Goal: Task Accomplishment & Management: Use online tool/utility

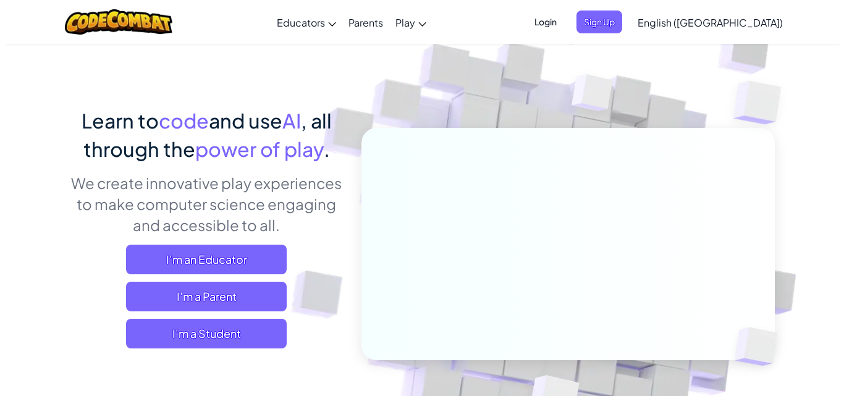
scroll to position [47, 0]
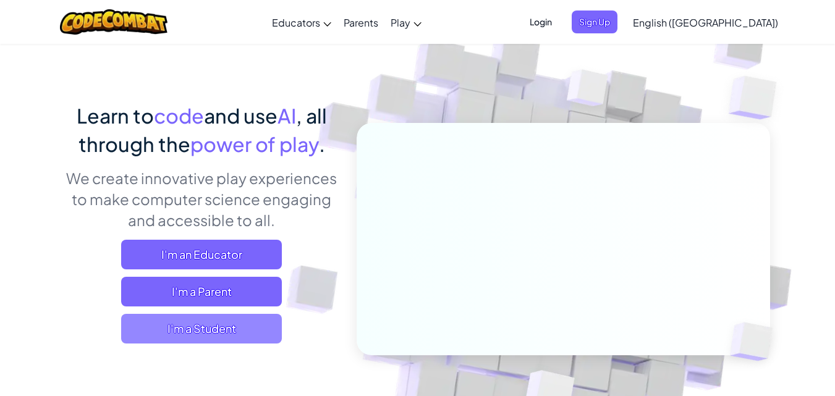
click at [192, 324] on span "I'm a Student" at bounding box center [201, 329] width 161 height 30
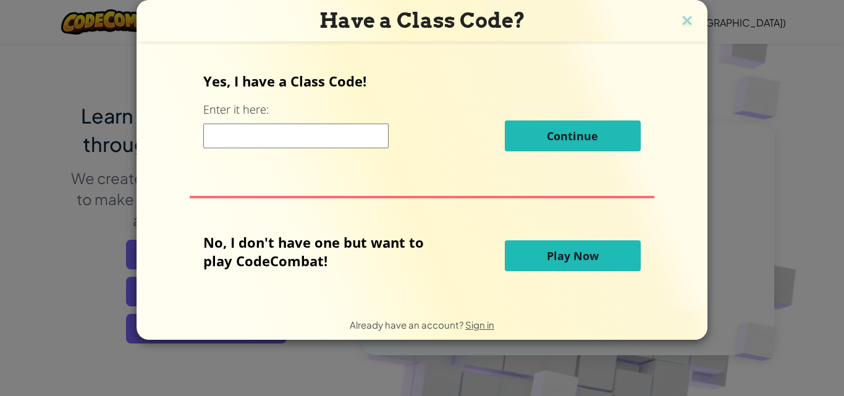
click at [308, 136] on input at bounding box center [295, 136] width 185 height 25
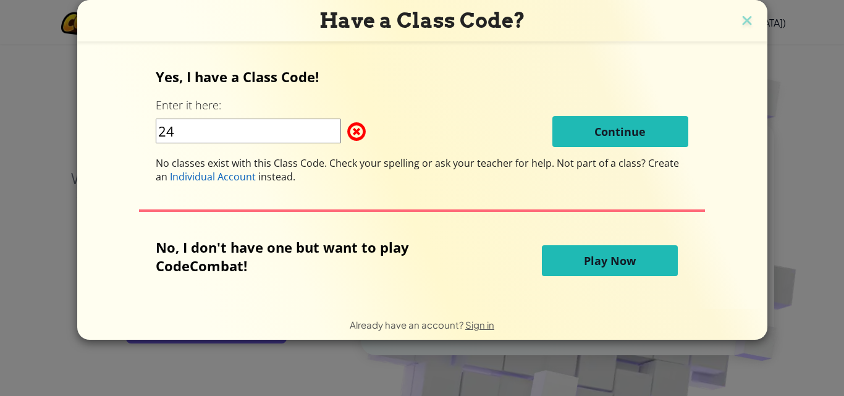
type input "2"
click at [313, 134] on input "24-CSE-5695" at bounding box center [248, 131] width 185 height 25
type input "2"
click at [573, 263] on button "Play Now" at bounding box center [610, 260] width 136 height 31
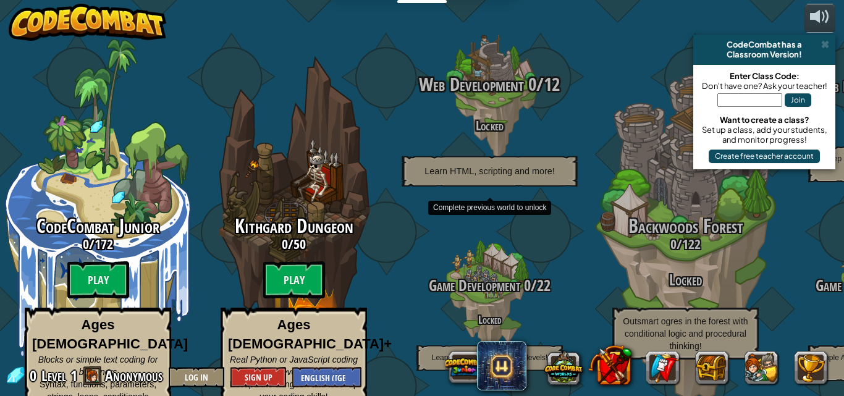
click at [521, 166] on span "Learn HTML, scripting and more!" at bounding box center [490, 171] width 130 height 11
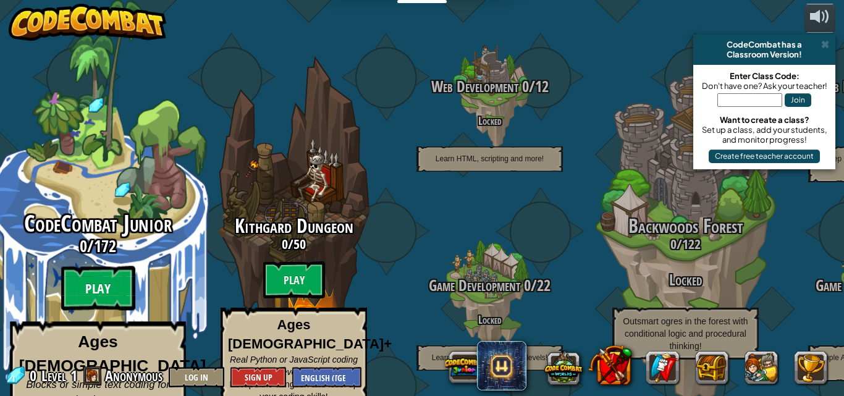
click at [106, 266] on btn "Play" at bounding box center [98, 288] width 74 height 44
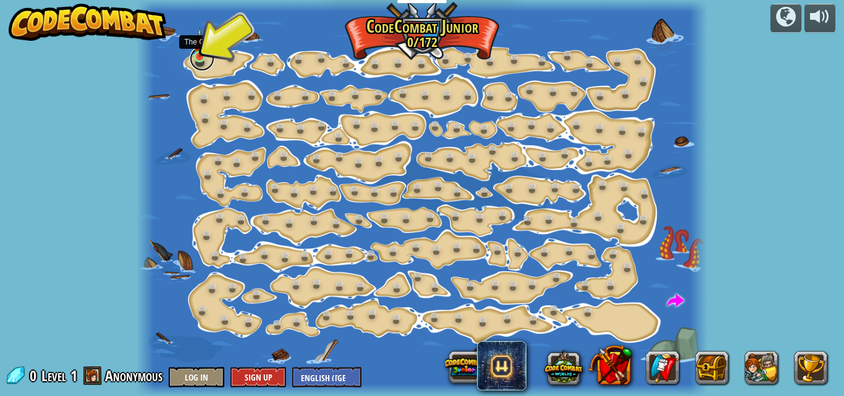
click at [207, 60] on link at bounding box center [202, 58] width 25 height 25
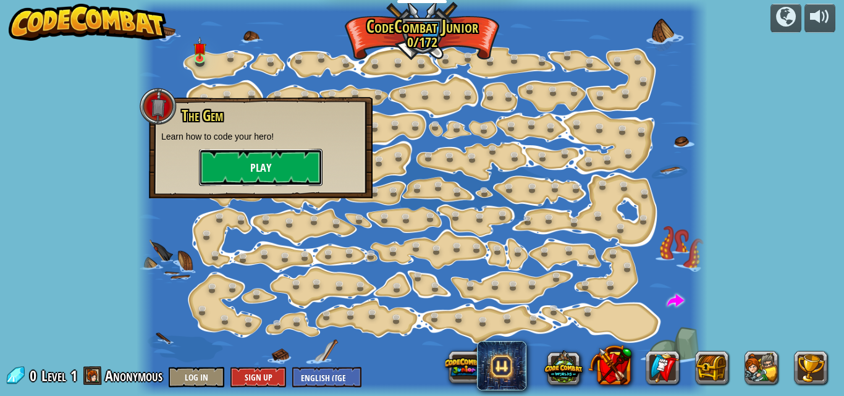
click at [248, 163] on button "Play" at bounding box center [261, 167] width 124 height 37
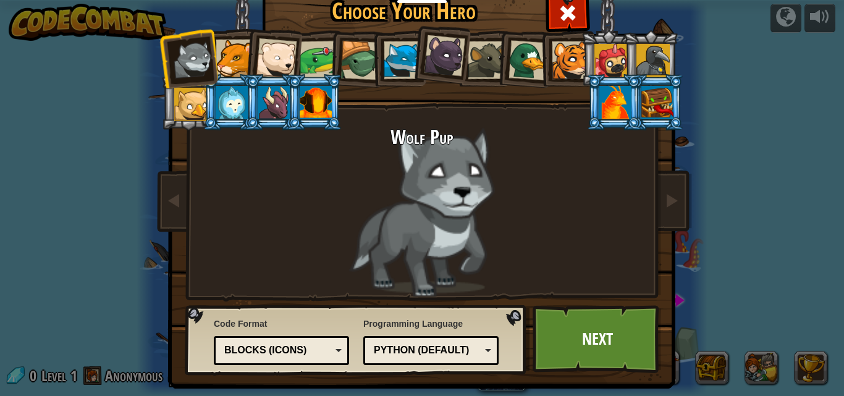
click at [389, 345] on div "Python (Default)" at bounding box center [427, 351] width 107 height 14
click at [420, 327] on div "Programming Language Python (Default) JavaScript Lua C++ Java (Experimental) Py…" at bounding box center [430, 342] width 135 height 54
click at [315, 349] on div "Blocks (Icons)" at bounding box center [277, 351] width 107 height 14
click at [295, 209] on div "Wolf Pup" at bounding box center [422, 212] width 464 height 170
click at [415, 172] on div "Wolf Pup" at bounding box center [422, 212] width 464 height 170
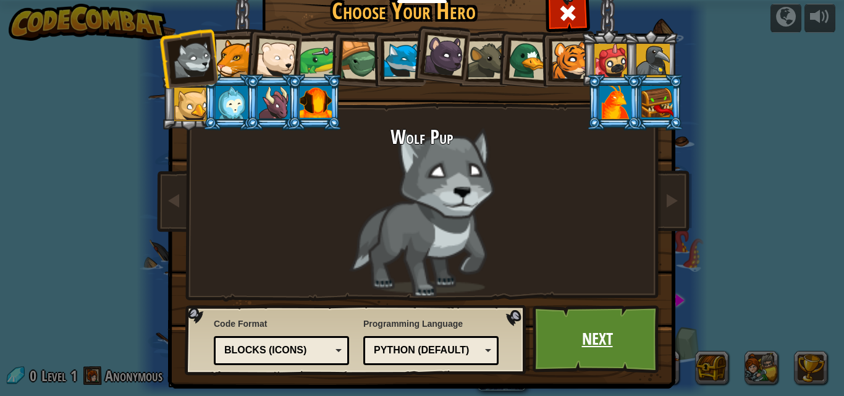
click at [564, 332] on link "Next" at bounding box center [597, 339] width 129 height 68
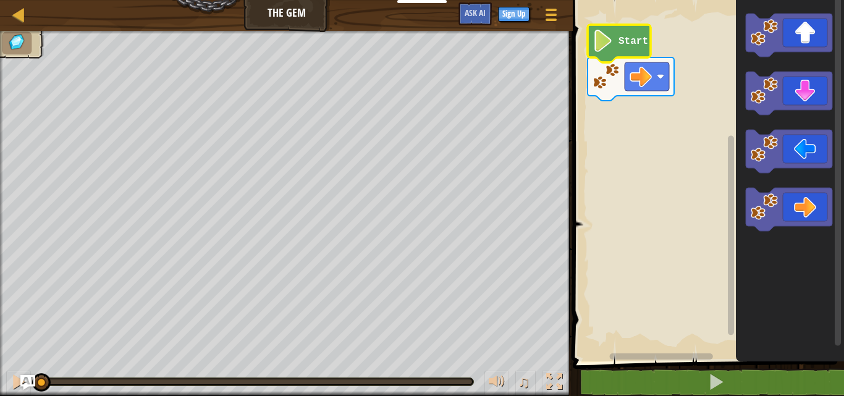
click at [612, 49] on image "Blockly Workspace" at bounding box center [603, 41] width 21 height 22
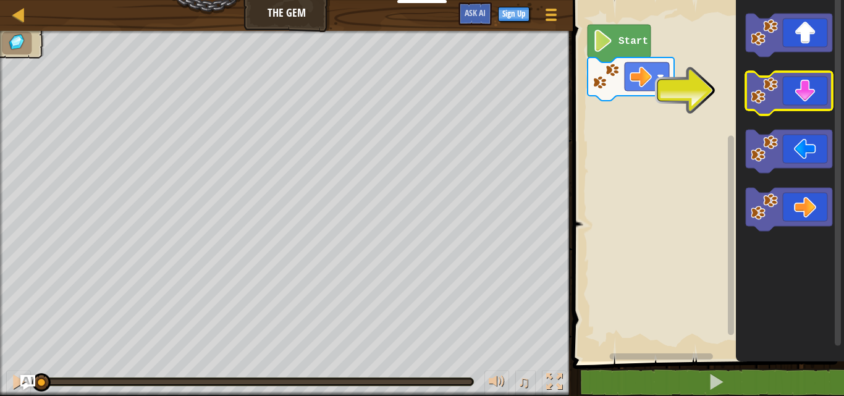
click at [790, 108] on icon "Blockly Workspace" at bounding box center [789, 93] width 87 height 43
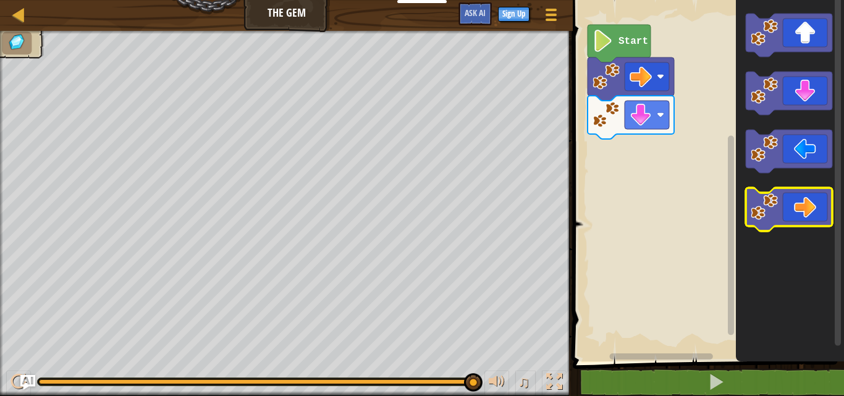
click at [787, 197] on icon "Blockly Workspace" at bounding box center [789, 209] width 87 height 43
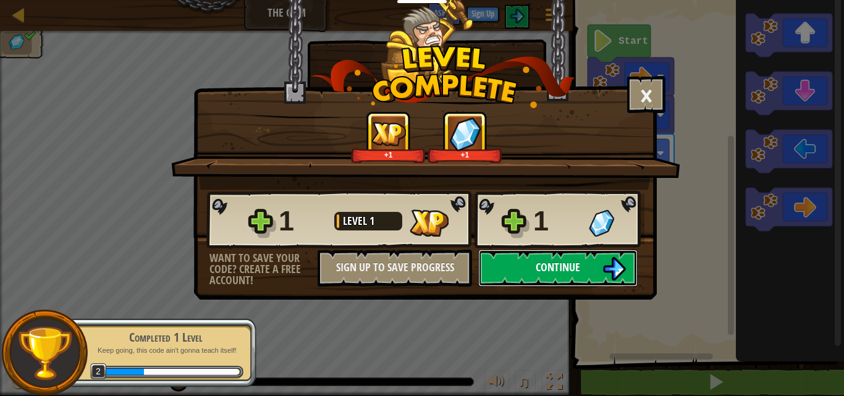
click at [540, 257] on button "Continue" at bounding box center [557, 268] width 159 height 37
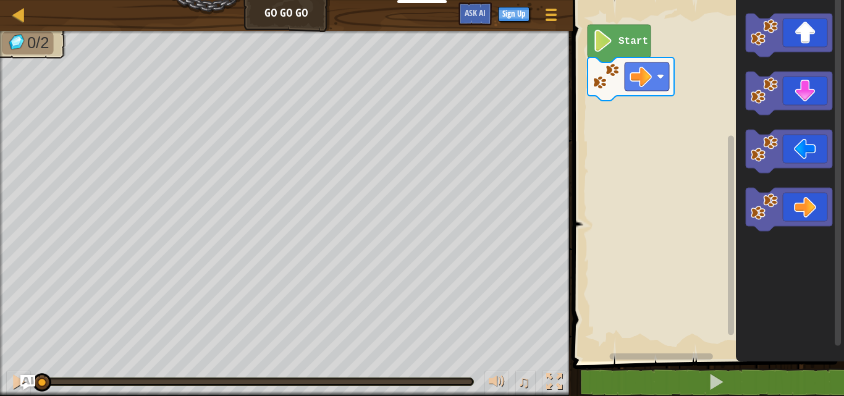
click at [616, 33] on icon "Blockly Workspace" at bounding box center [619, 44] width 63 height 38
click at [628, 45] on text "Start" at bounding box center [634, 41] width 30 height 11
click at [790, 202] on icon "Blockly Workspace" at bounding box center [789, 209] width 87 height 43
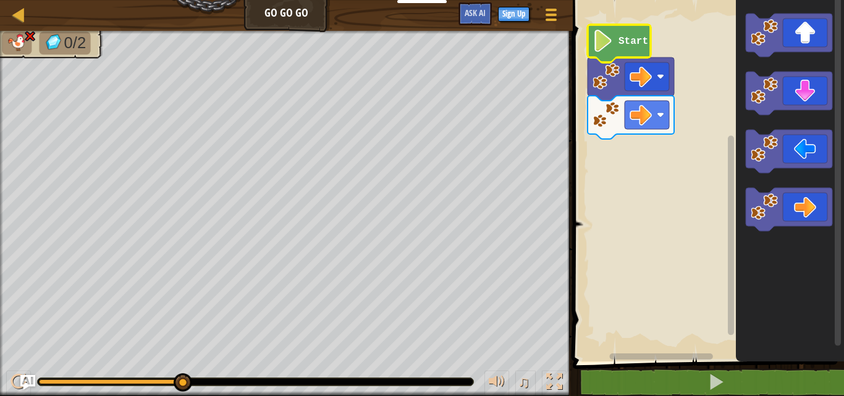
click at [614, 49] on icon "Blockly Workspace" at bounding box center [619, 44] width 63 height 38
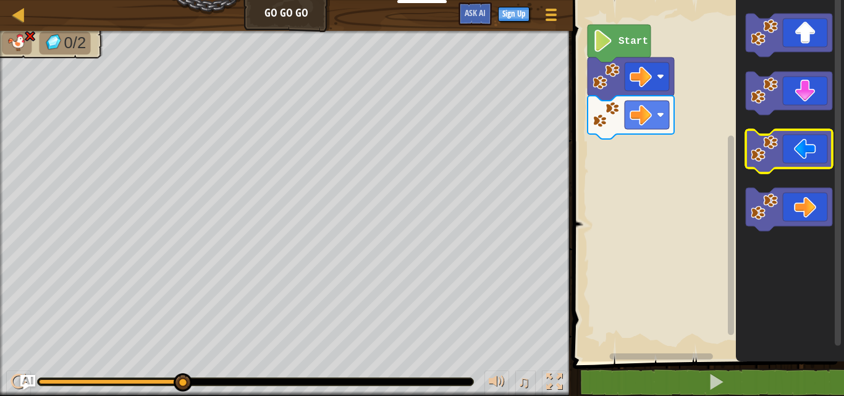
click at [813, 153] on icon "Blockly Workspace" at bounding box center [789, 151] width 87 height 43
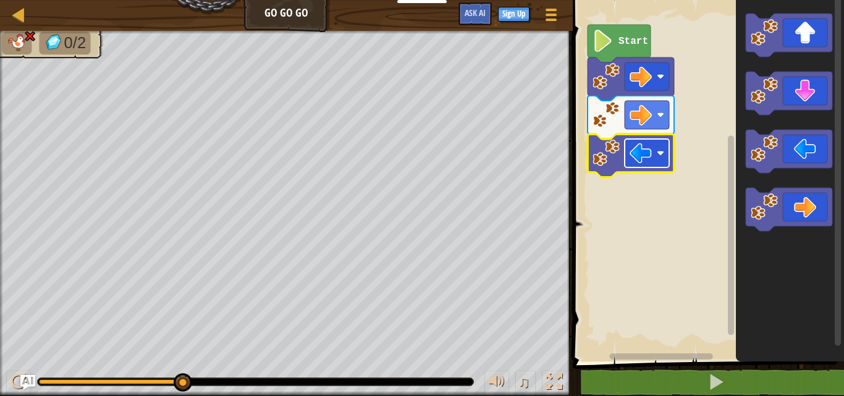
click at [636, 156] on image "Blockly Workspace" at bounding box center [641, 153] width 22 height 22
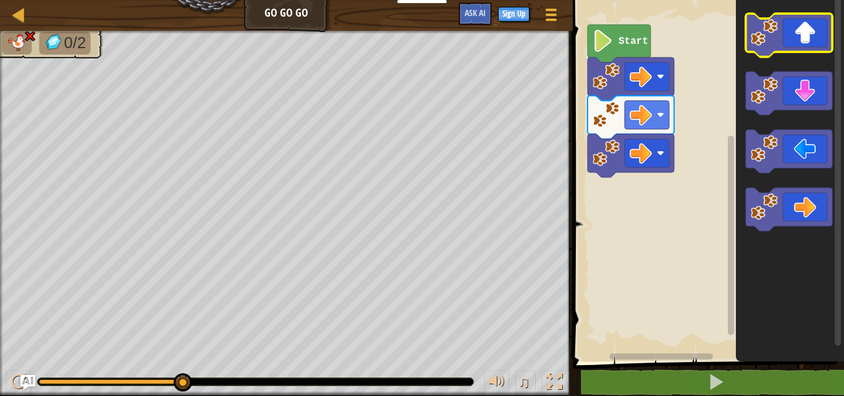
click at [810, 40] on icon "Blockly Workspace" at bounding box center [789, 35] width 87 height 43
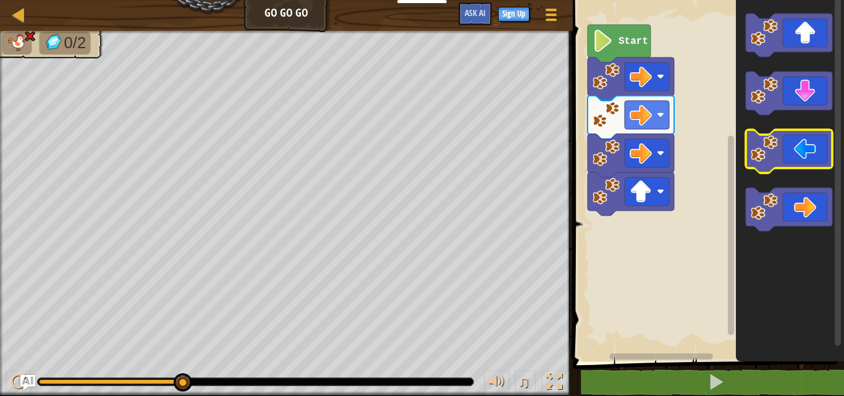
click at [795, 143] on icon "Blockly Workspace" at bounding box center [789, 151] width 87 height 43
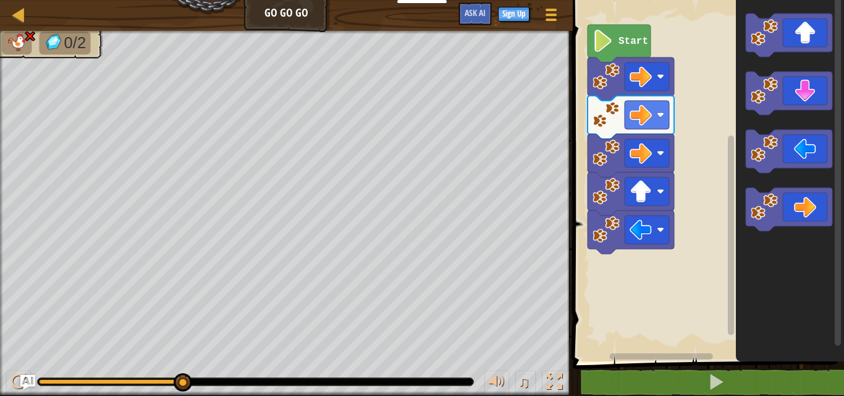
click at [376, 376] on div "♫" at bounding box center [286, 378] width 573 height 37
click at [378, 382] on div at bounding box center [256, 381] width 436 height 7
click at [794, 161] on icon "Blockly Workspace" at bounding box center [789, 151] width 87 height 43
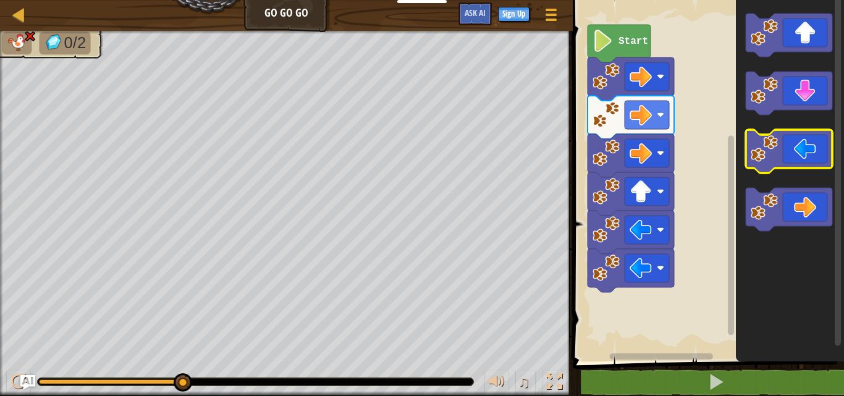
click at [794, 161] on icon "Blockly Workspace" at bounding box center [789, 151] width 87 height 43
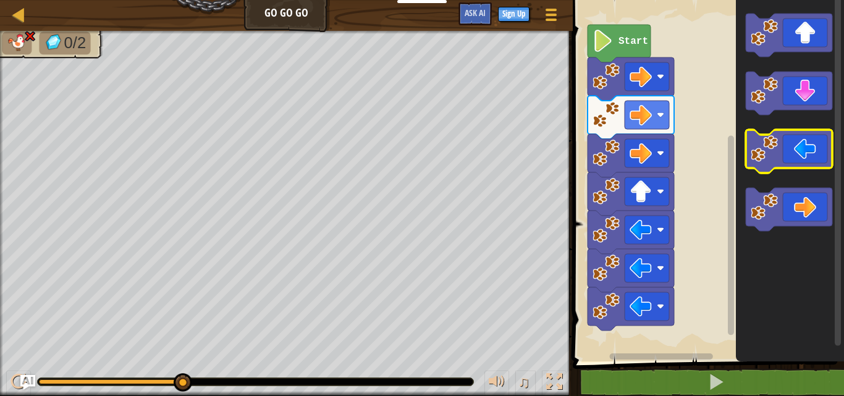
click at [794, 161] on icon "Blockly Workspace" at bounding box center [789, 151] width 87 height 43
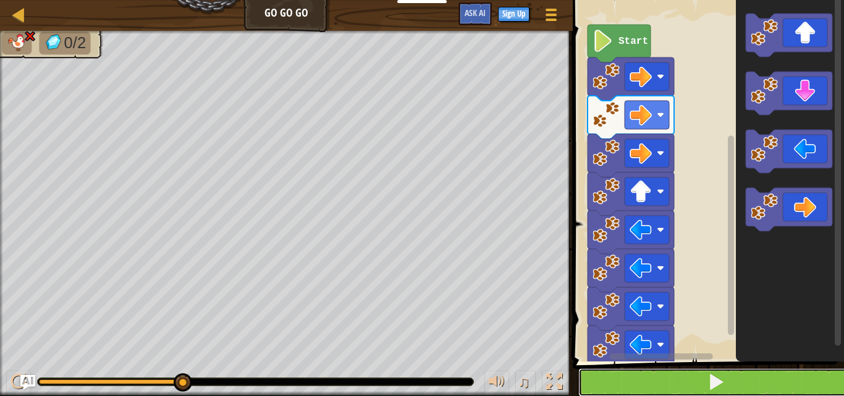
click at [679, 381] on button at bounding box center [715, 382] width 275 height 28
click at [686, 378] on button at bounding box center [715, 382] width 275 height 28
click at [675, 384] on button at bounding box center [715, 382] width 275 height 28
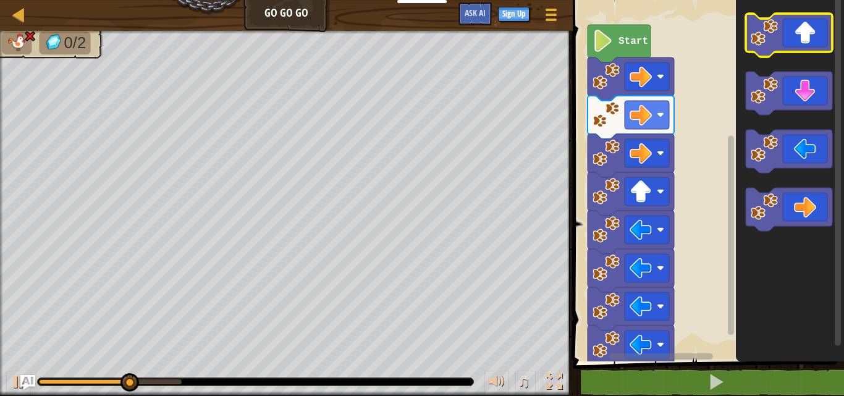
click at [777, 14] on icon "Blockly Workspace" at bounding box center [789, 35] width 87 height 43
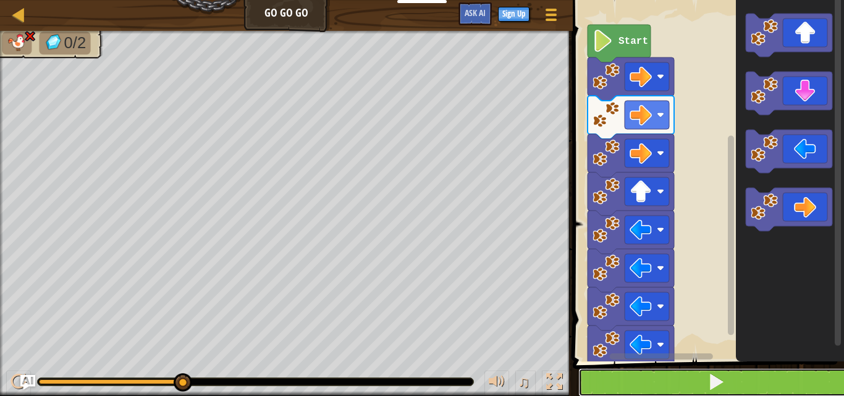
click at [746, 379] on button at bounding box center [715, 382] width 275 height 28
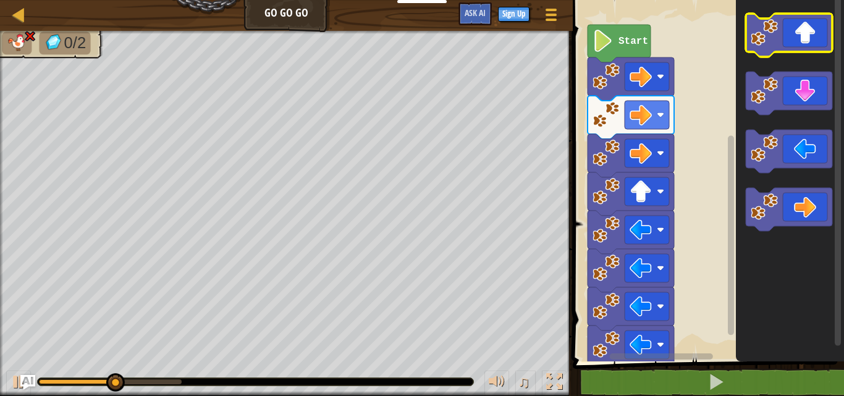
click at [797, 51] on icon "Blockly Workspace" at bounding box center [789, 35] width 87 height 43
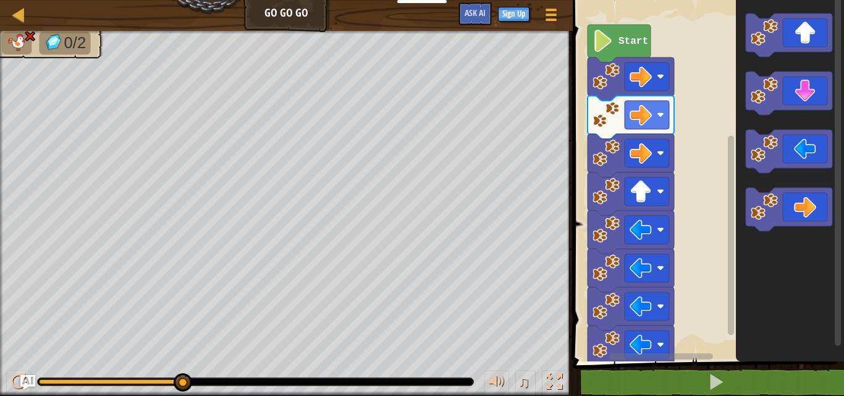
click at [273, 16] on div "Map Go Go Go Game Menu Sign Up Ask AI" at bounding box center [286, 15] width 573 height 31
click at [610, 35] on image "Blockly Workspace" at bounding box center [603, 41] width 21 height 22
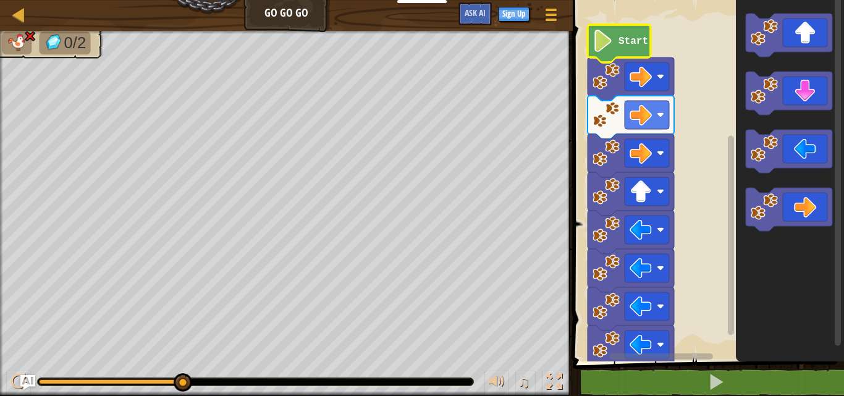
click at [610, 35] on image "Blockly Workspace" at bounding box center [603, 41] width 21 height 22
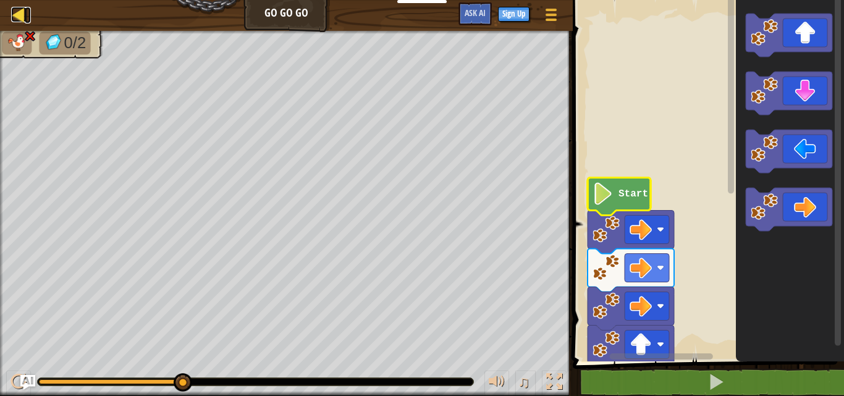
click at [17, 10] on div at bounding box center [18, 14] width 15 height 15
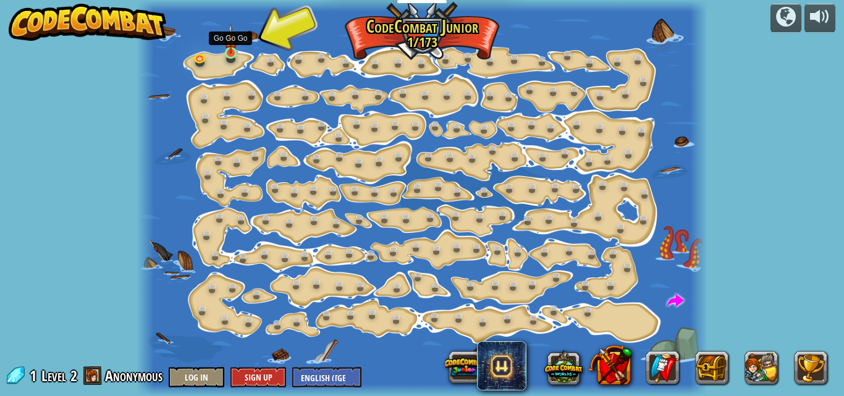
click at [233, 43] on img at bounding box center [230, 39] width 13 height 30
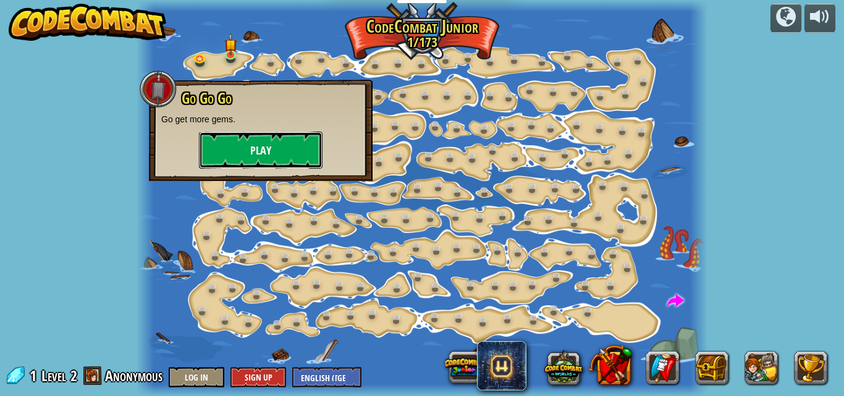
click at [258, 148] on button "Play" at bounding box center [261, 150] width 124 height 37
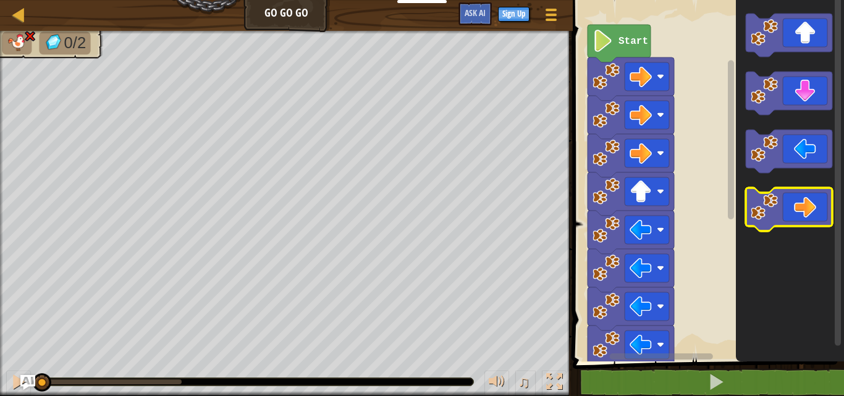
click at [801, 212] on icon "Blockly Workspace" at bounding box center [789, 209] width 87 height 43
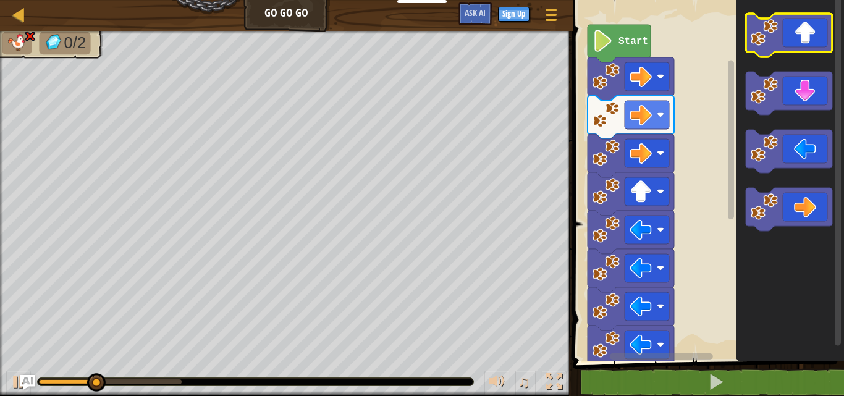
click at [798, 42] on icon "Blockly Workspace" at bounding box center [789, 35] width 87 height 43
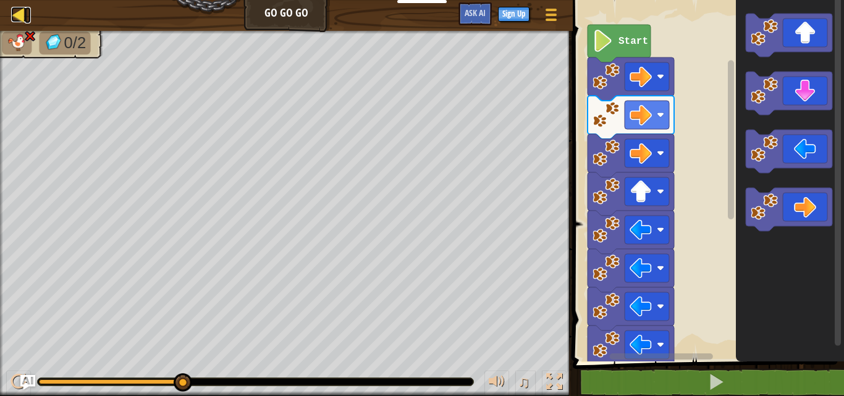
click at [19, 7] on div at bounding box center [18, 14] width 15 height 15
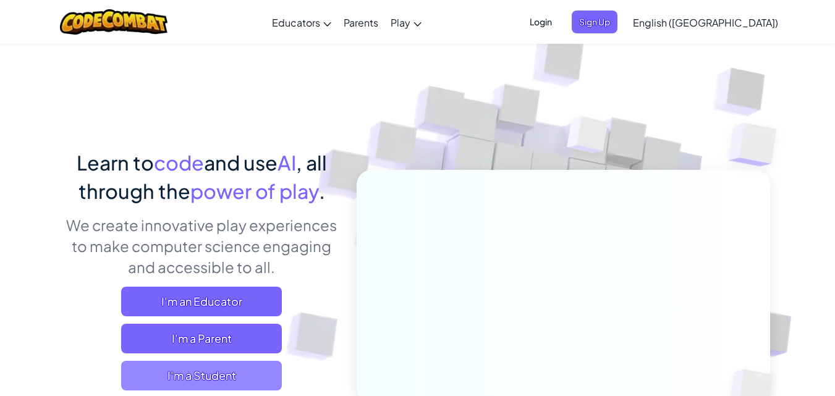
click at [185, 380] on span "I'm a Student" at bounding box center [201, 376] width 161 height 30
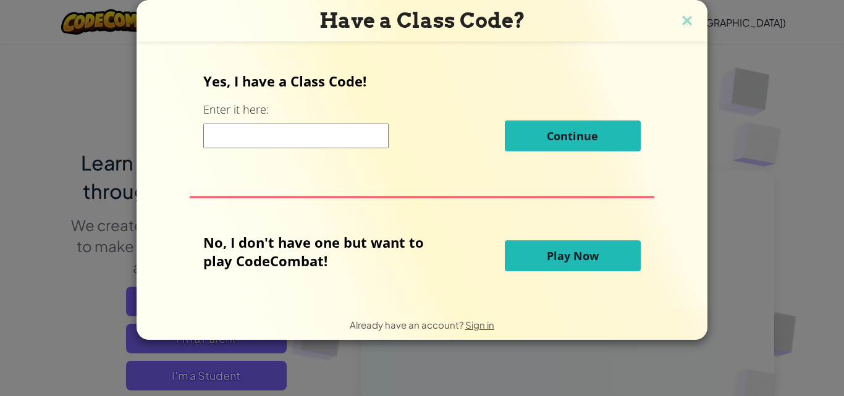
click at [579, 261] on span "Play Now" at bounding box center [573, 255] width 52 height 15
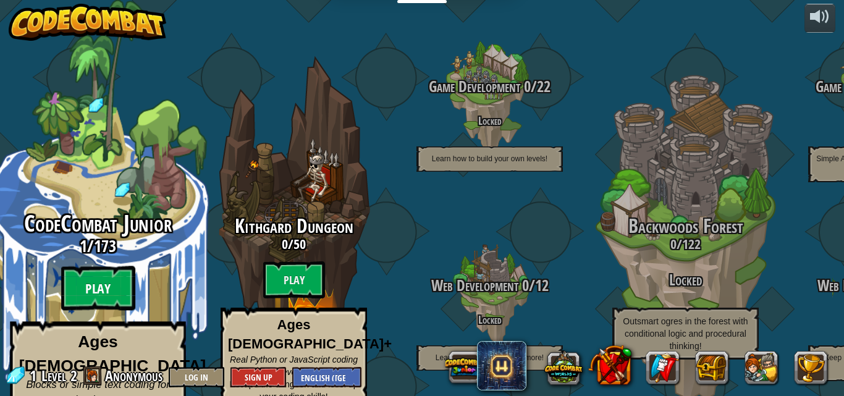
click at [117, 266] on btn "Play" at bounding box center [98, 288] width 74 height 44
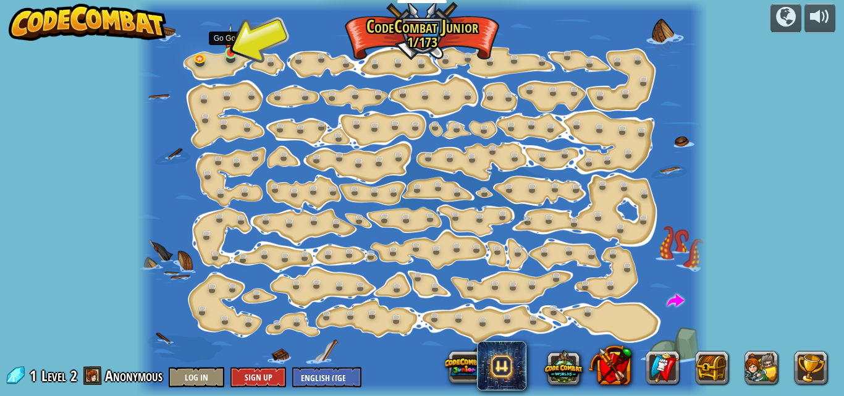
click at [227, 49] on img at bounding box center [230, 39] width 13 height 30
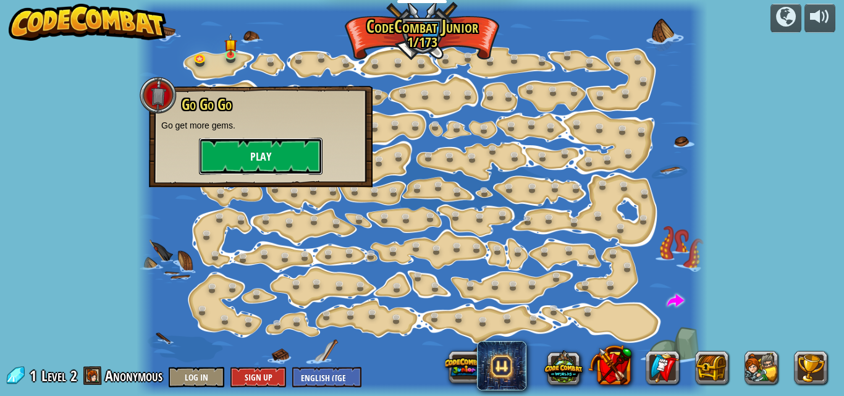
click at [228, 155] on button "Play" at bounding box center [261, 156] width 124 height 37
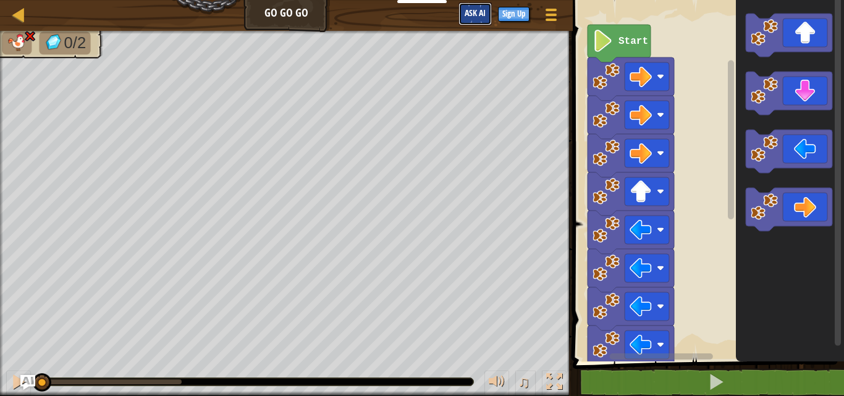
click at [480, 15] on span "Ask AI" at bounding box center [475, 13] width 21 height 12
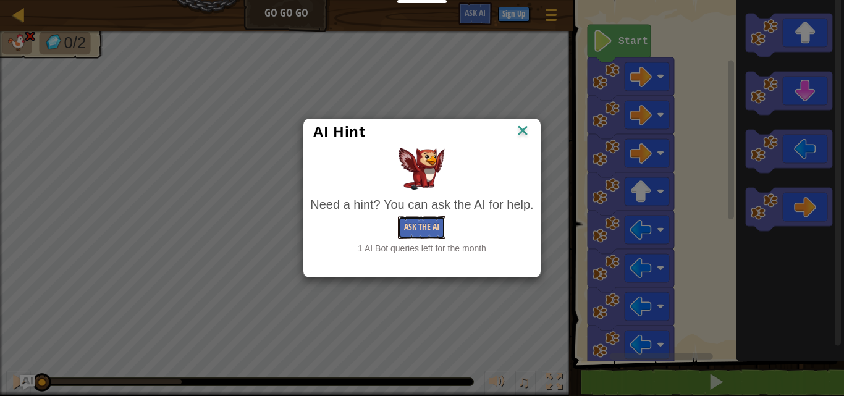
click at [419, 229] on button "Ask the AI" at bounding box center [422, 227] width 48 height 23
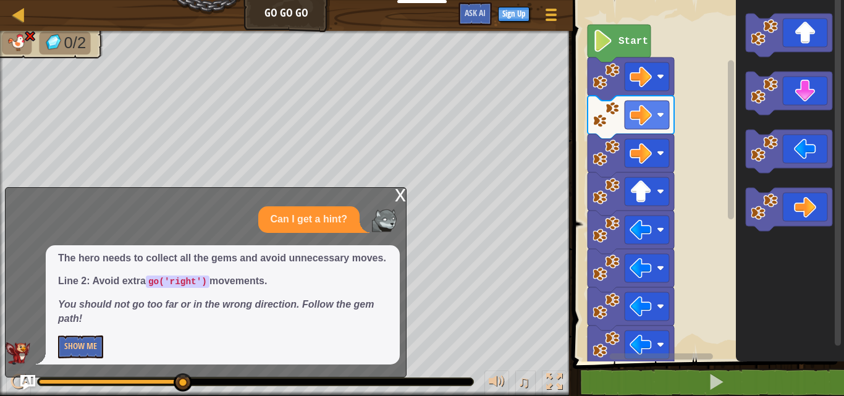
click at [306, 213] on p "Can I get a hint?" at bounding box center [309, 220] width 77 height 14
click at [83, 349] on button "Show Me" at bounding box center [80, 347] width 45 height 23
click at [65, 349] on button "Hide" at bounding box center [72, 347] width 28 height 23
click at [399, 188] on div "x" at bounding box center [400, 194] width 11 height 12
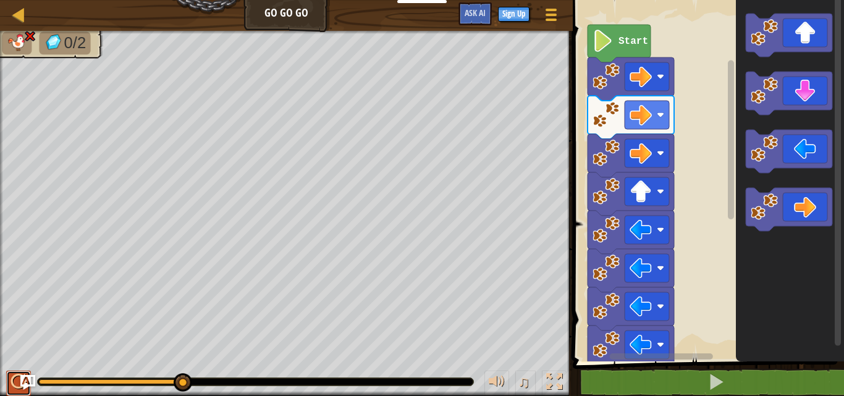
click at [20, 377] on div at bounding box center [19, 382] width 16 height 16
click at [775, 41] on image "Blockly Workspace" at bounding box center [764, 32] width 27 height 27
click at [27, 34] on img at bounding box center [29, 36] width 12 height 12
click at [12, 13] on div at bounding box center [18, 14] width 15 height 15
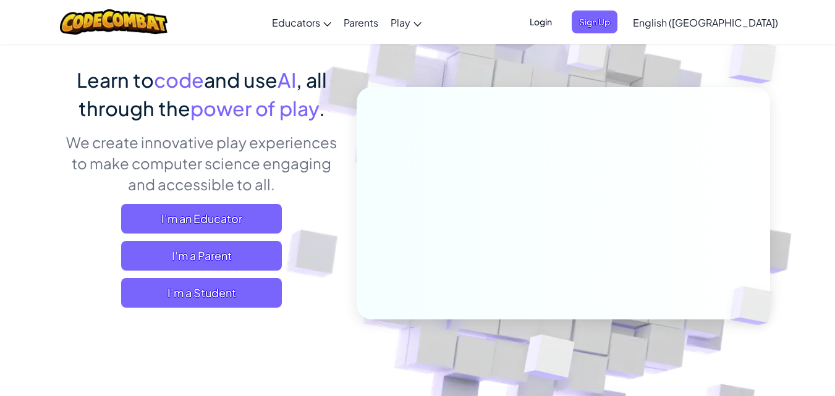
scroll to position [82, 0]
